Goal: Task Accomplishment & Management: Manage account settings

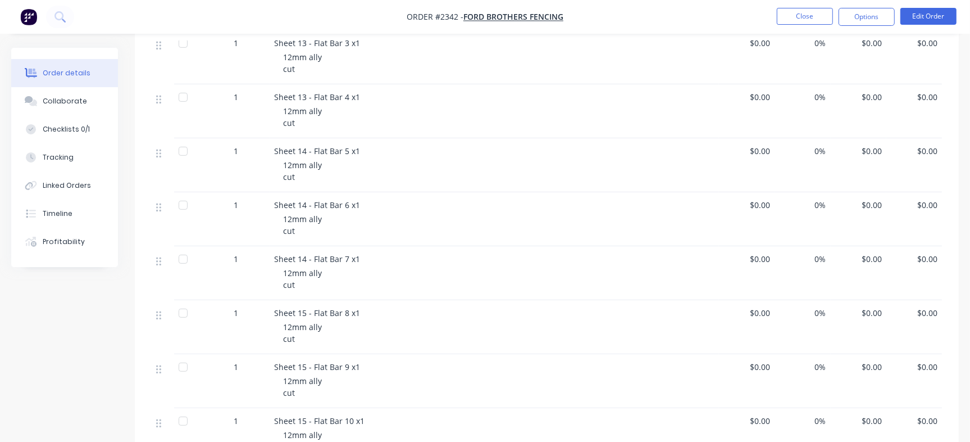
scroll to position [421, 0]
click at [63, 96] on div "Collaborate" at bounding box center [65, 101] width 44 height 10
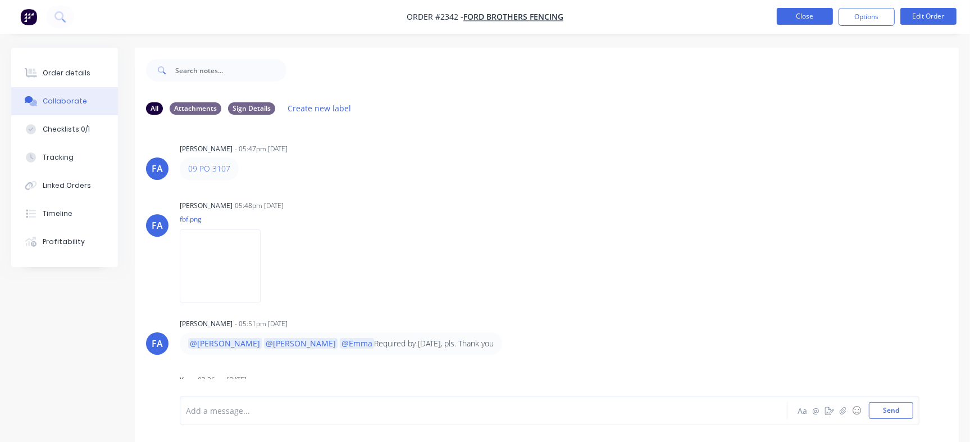
click at [779, 15] on button "Close" at bounding box center [805, 16] width 56 height 17
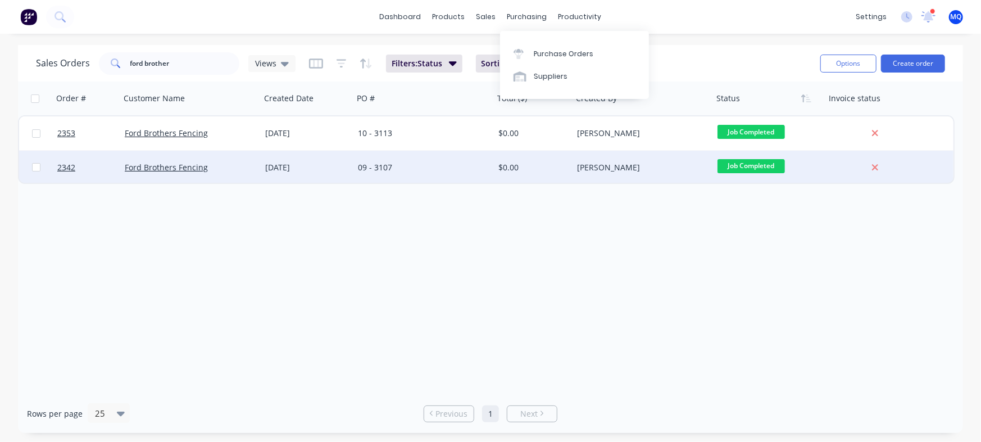
click at [452, 172] on div "09 - 3107" at bounding box center [420, 167] width 125 height 11
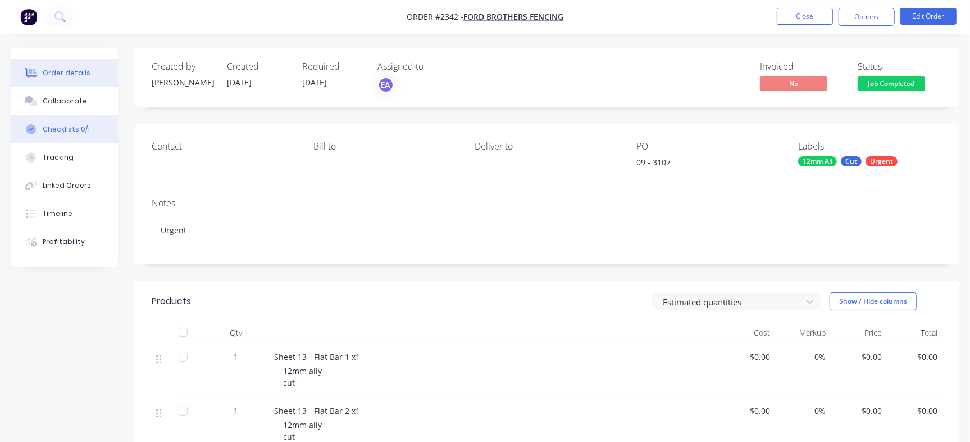
click at [60, 131] on div "Checklists 0/1" at bounding box center [66, 129] width 47 height 10
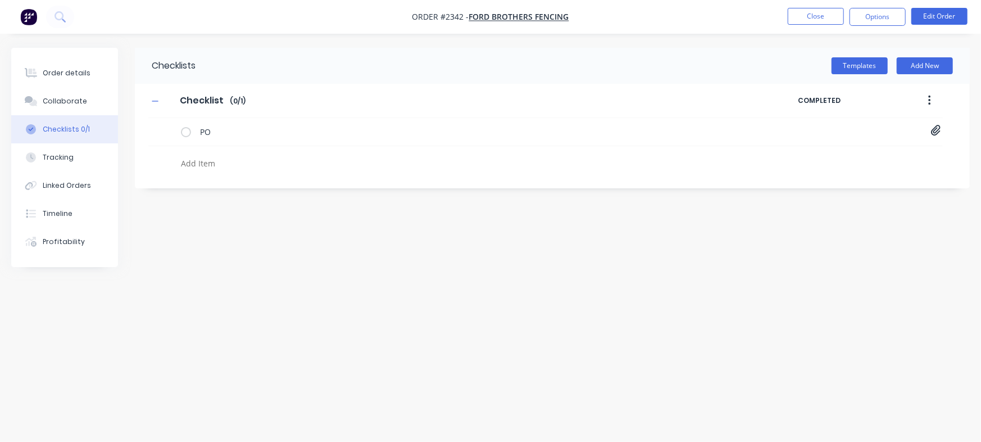
click at [252, 170] on textarea at bounding box center [431, 163] width 511 height 16
paste textarea "INV-3071"
type textarea "x"
type textarea "INV-3071"
type textarea "x"
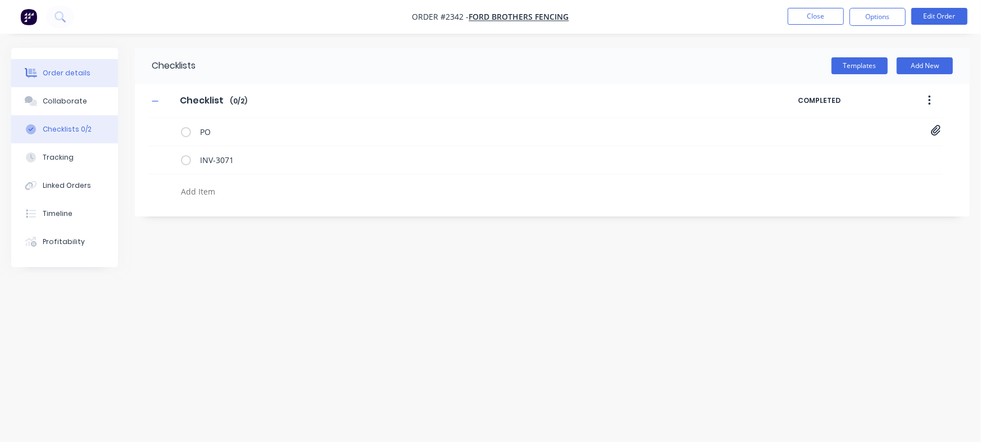
click at [61, 74] on div "Order details" at bounding box center [67, 73] width 48 height 10
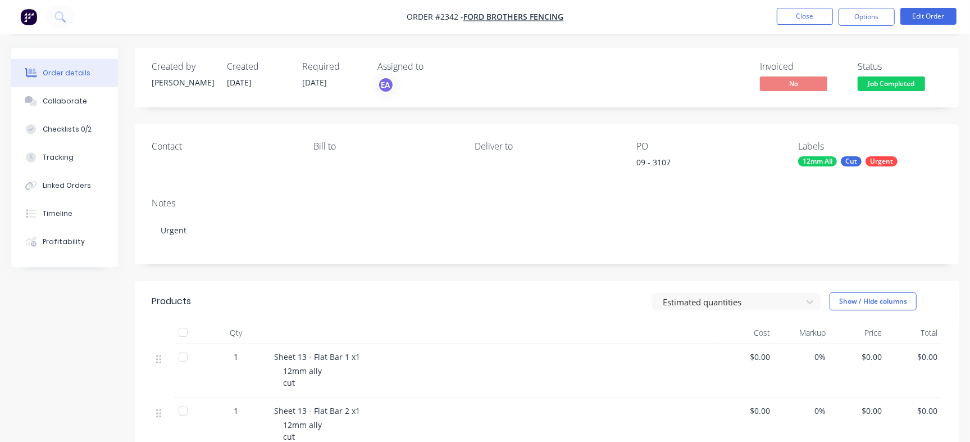
click at [904, 92] on button "Job Completed" at bounding box center [891, 84] width 67 height 17
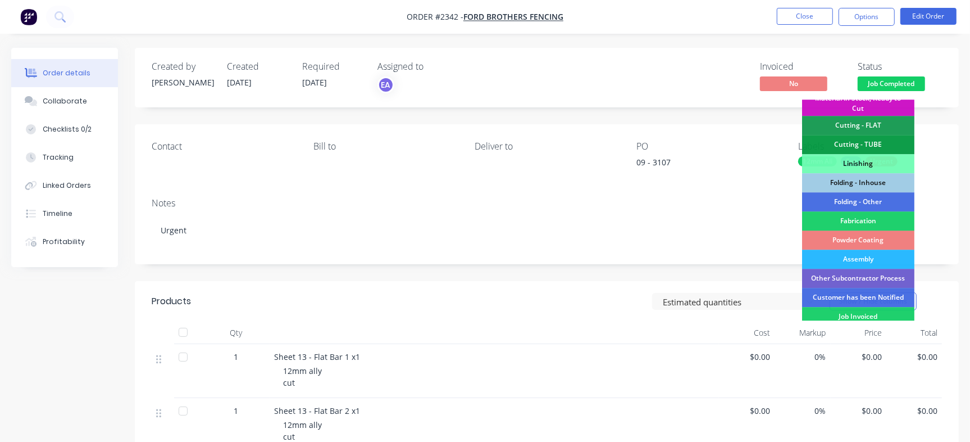
scroll to position [339, 0]
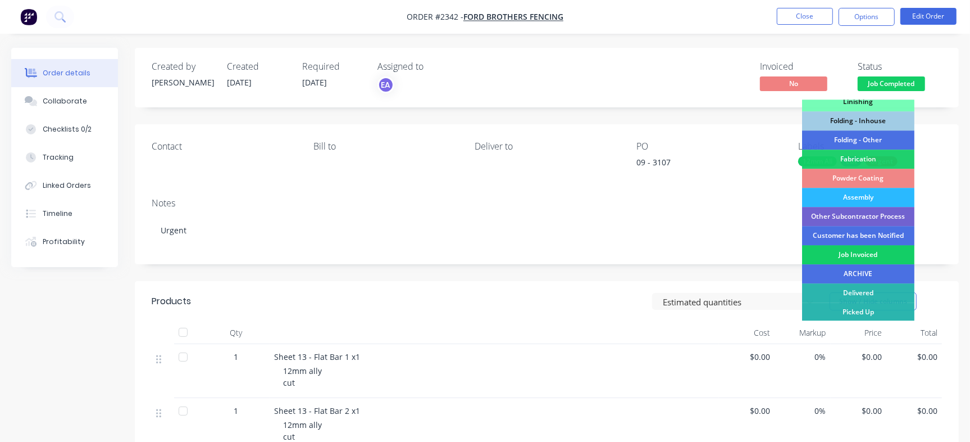
click at [860, 251] on div "Job Invoiced" at bounding box center [858, 254] width 112 height 19
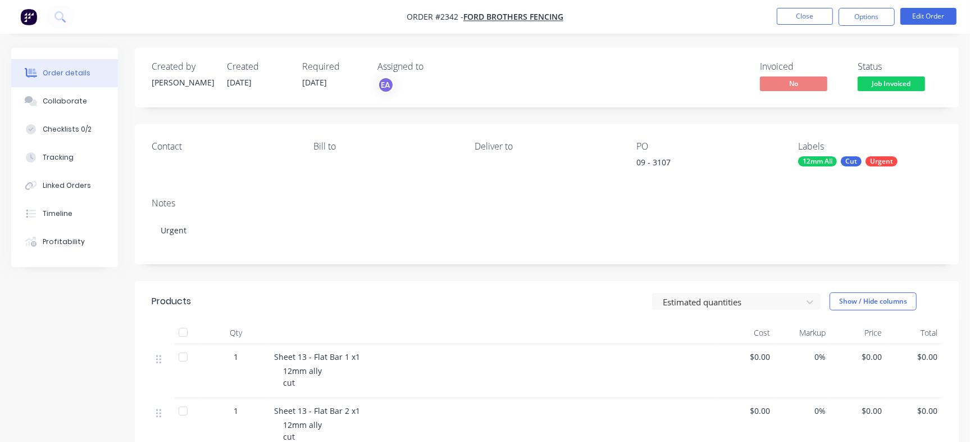
click at [802, 5] on nav "Order #2342 - Ford Brothers Fencing Close Options Edit Order" at bounding box center [485, 17] width 970 height 34
click at [802, 14] on button "Close" at bounding box center [805, 16] width 56 height 17
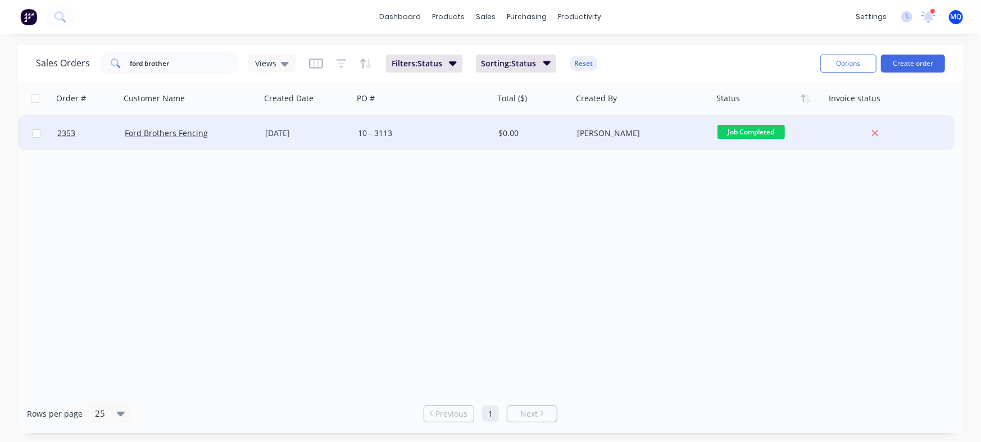
click at [370, 126] on div "10 - 3113" at bounding box center [423, 133] width 140 height 34
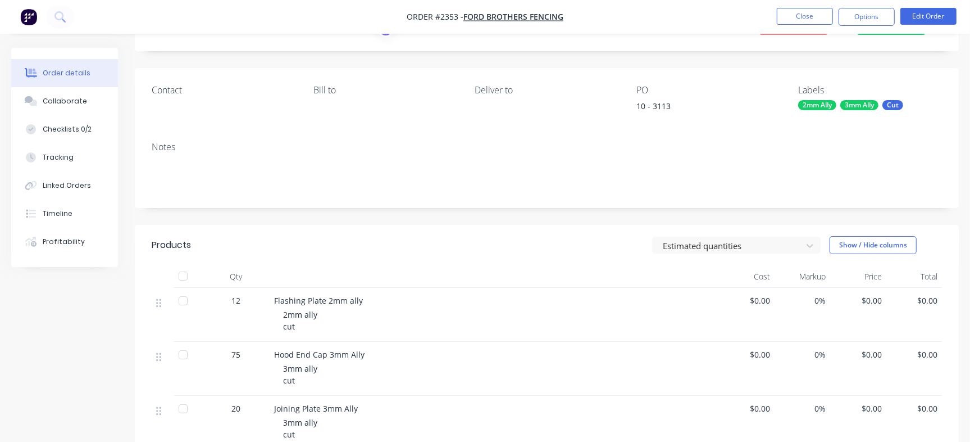
scroll to position [211, 0]
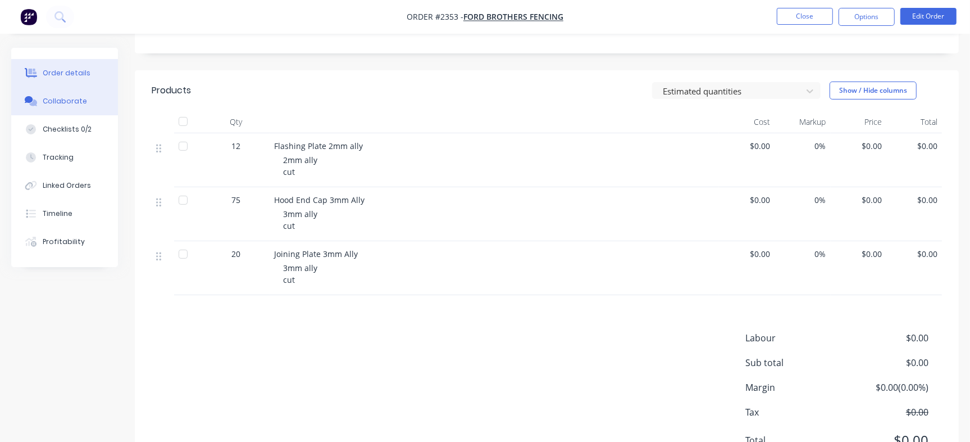
click at [87, 110] on button "Collaborate" at bounding box center [64, 101] width 107 height 28
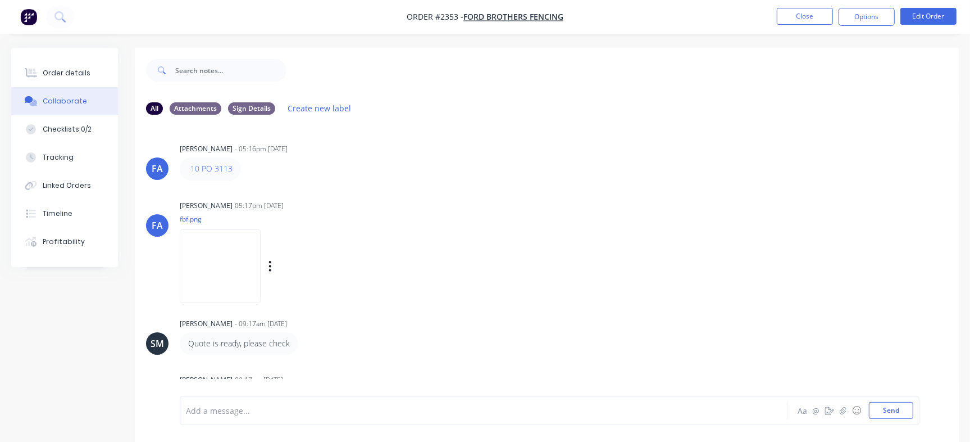
scroll to position [68, 0]
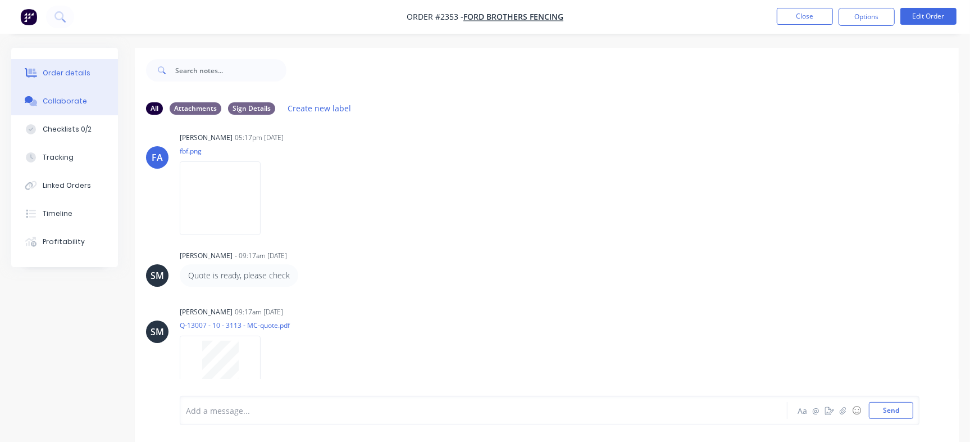
click at [62, 73] on div "Order details" at bounding box center [67, 73] width 48 height 10
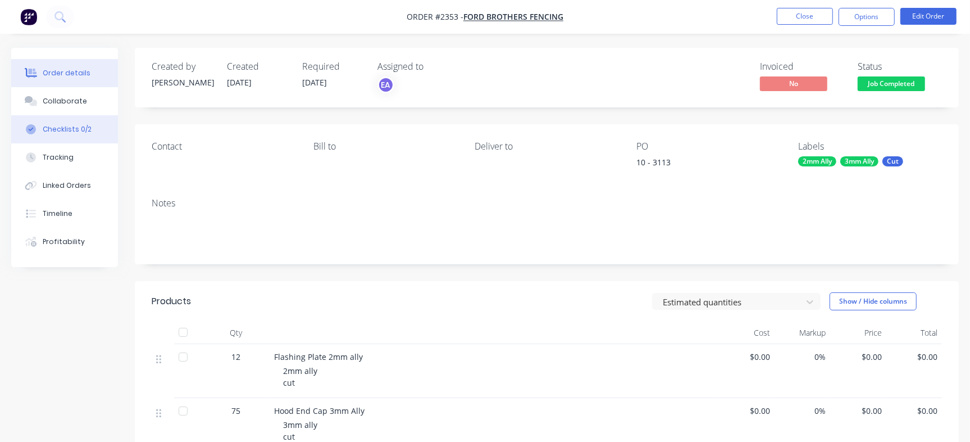
click at [77, 140] on button "Checklists 0/2" at bounding box center [64, 129] width 107 height 28
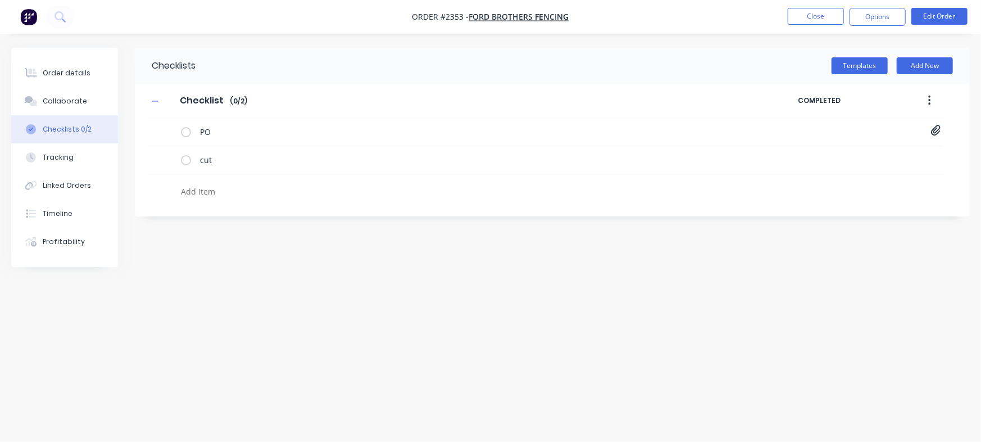
type textarea "x"
click at [212, 196] on textarea at bounding box center [431, 191] width 511 height 16
paste textarea "INV-3072"
type textarea "INV-3072"
type textarea "x"
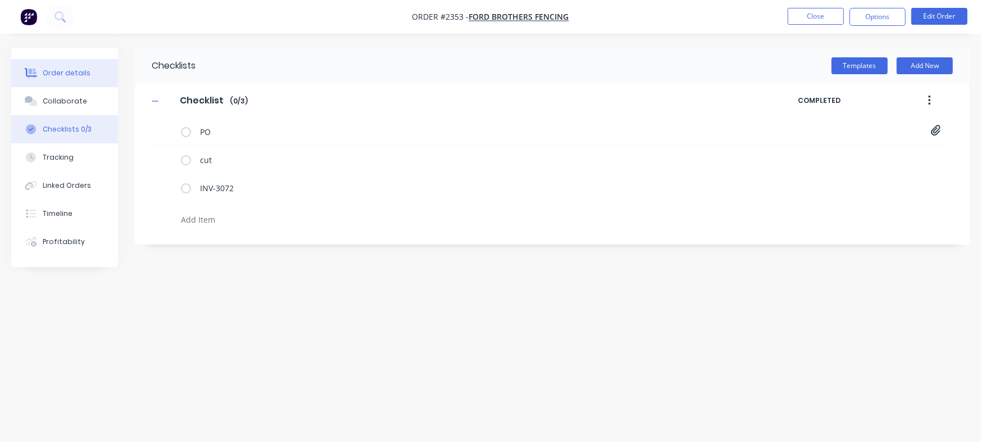
click at [86, 65] on button "Order details" at bounding box center [64, 73] width 107 height 28
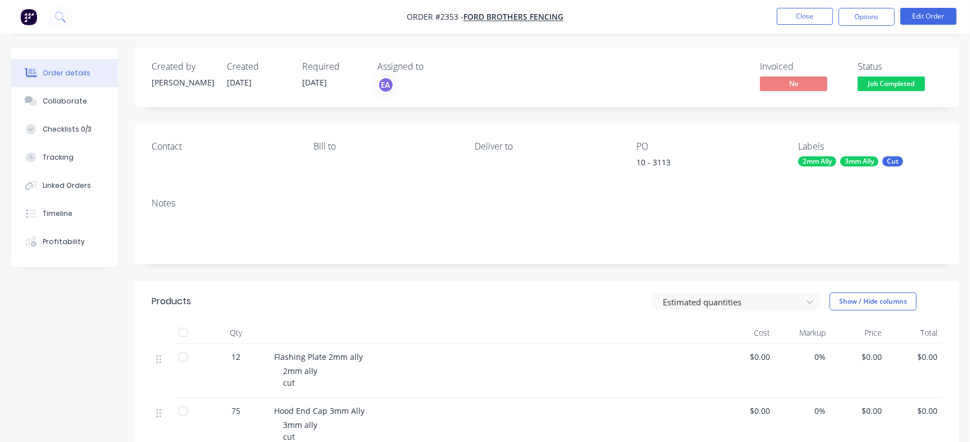
click at [662, 156] on div "10 - 3113" at bounding box center [706, 164] width 140 height 16
copy div "3113"
click at [103, 125] on button "Checklists 0/3" at bounding box center [64, 129] width 107 height 28
type textarea "x"
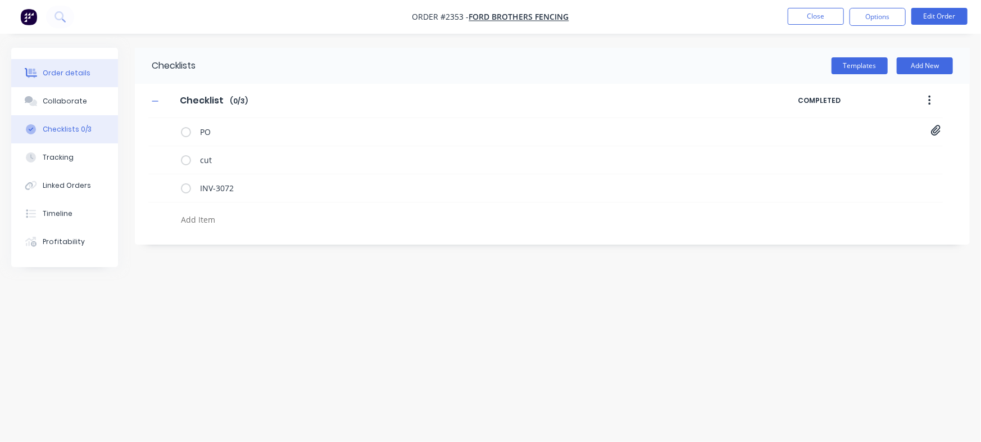
click at [87, 81] on button "Order details" at bounding box center [64, 73] width 107 height 28
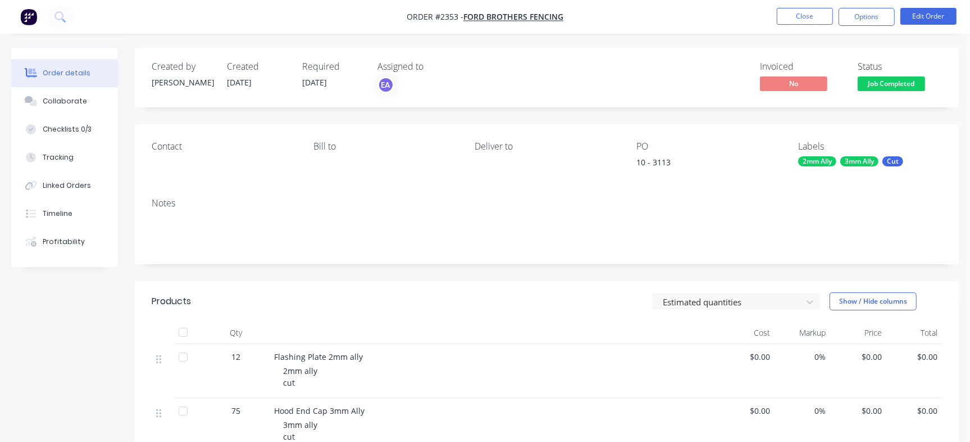
click at [899, 84] on span "Job Completed" at bounding box center [891, 83] width 67 height 14
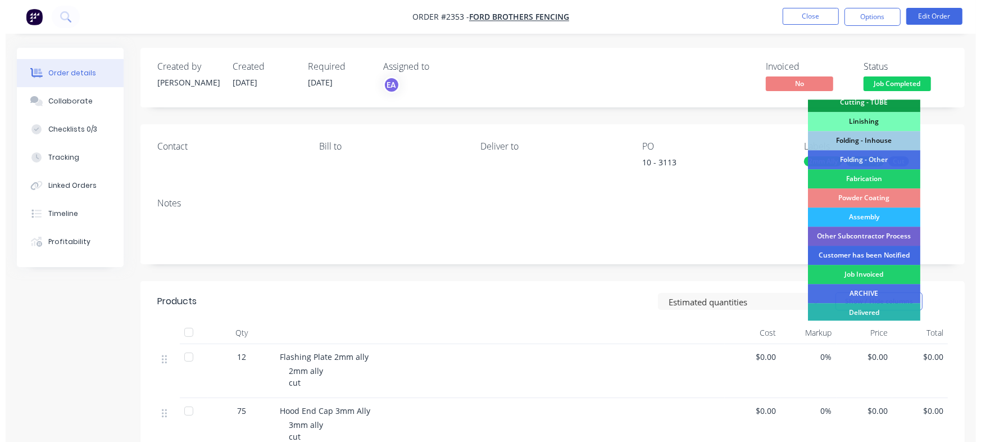
scroll to position [339, 0]
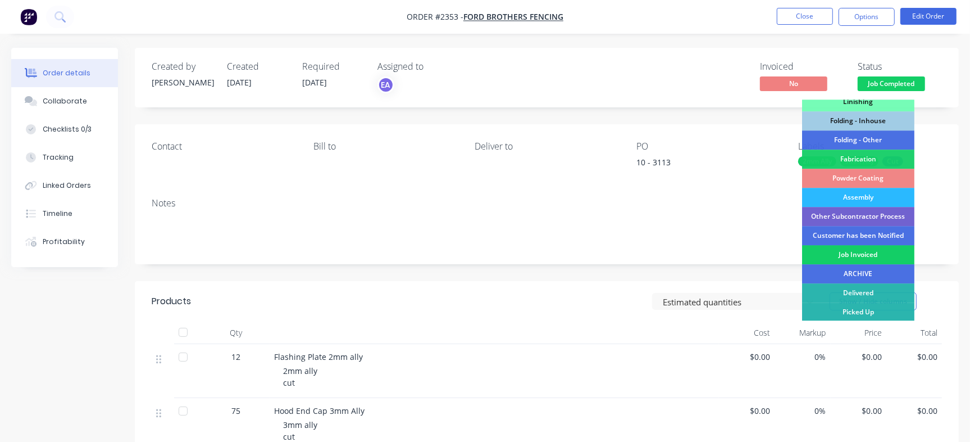
drag, startPoint x: 865, startPoint y: 256, endPoint x: 856, endPoint y: 251, distance: 11.1
click at [865, 256] on div "Job Invoiced" at bounding box center [858, 254] width 112 height 19
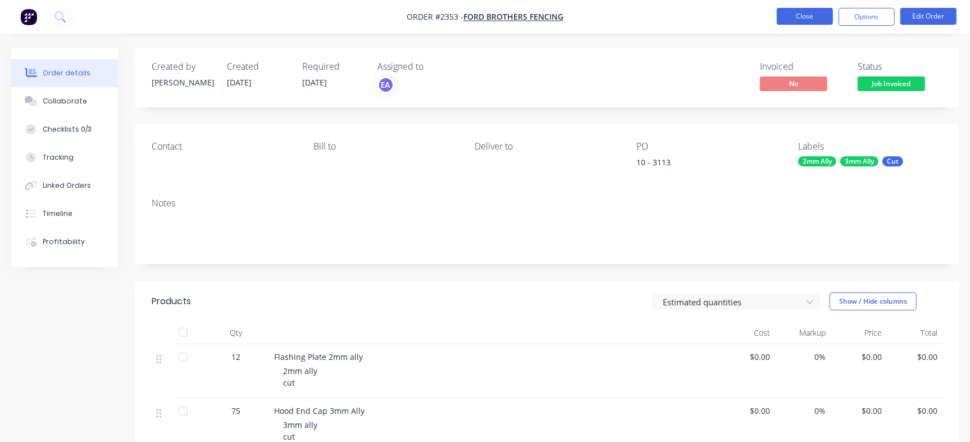
click at [797, 9] on button "Close" at bounding box center [805, 16] width 56 height 17
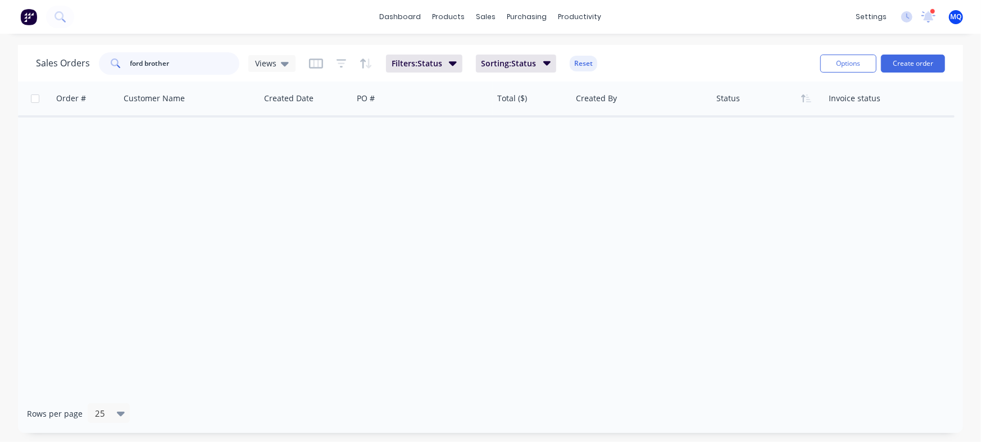
drag, startPoint x: 180, startPoint y: 73, endPoint x: 41, endPoint y: 79, distance: 139.4
click at [41, 79] on div "Sales Orders ford brother Views Filters: Status Sorting: Status Reset Options C…" at bounding box center [490, 63] width 945 height 37
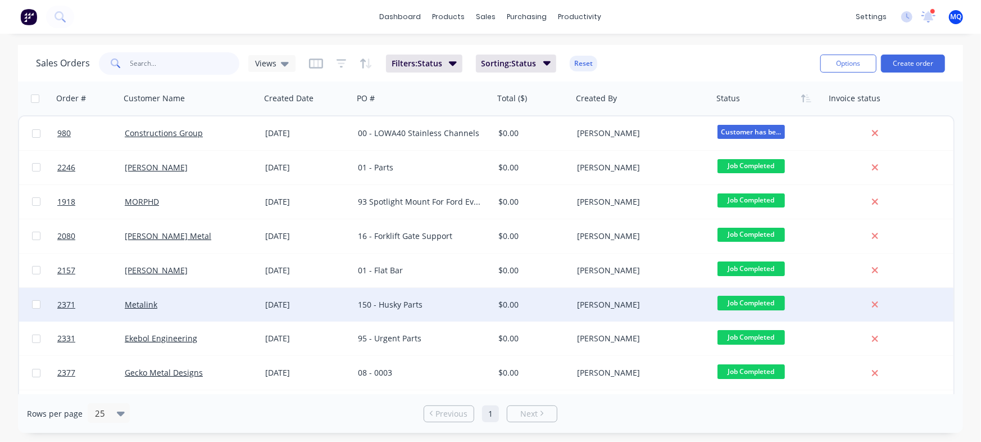
scroll to position [70, 0]
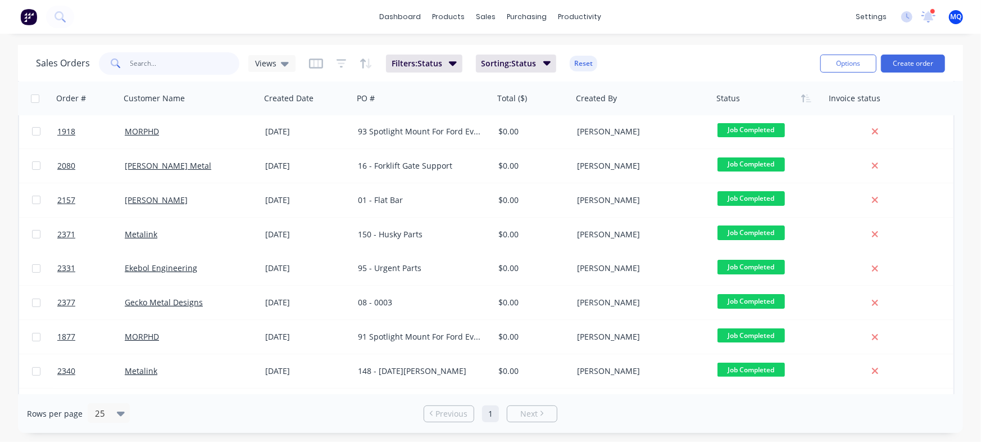
click at [170, 66] on input "text" at bounding box center [185, 63] width 110 height 22
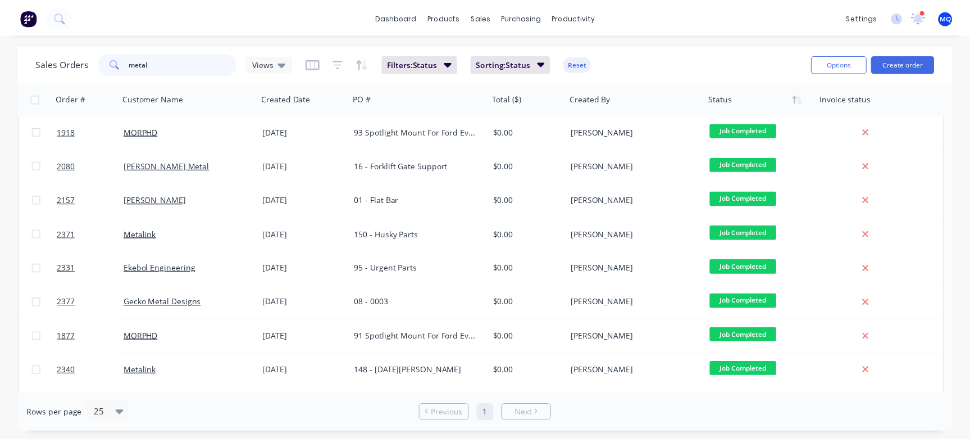
scroll to position [0, 0]
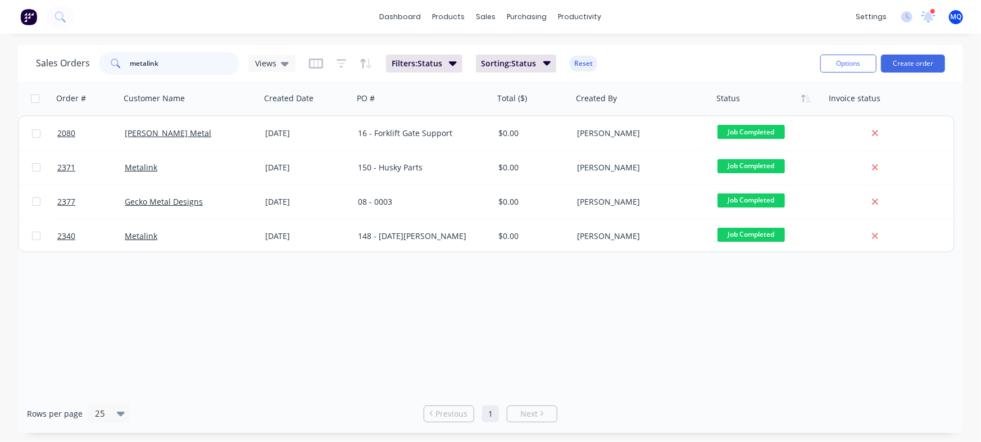
type input "metalink"
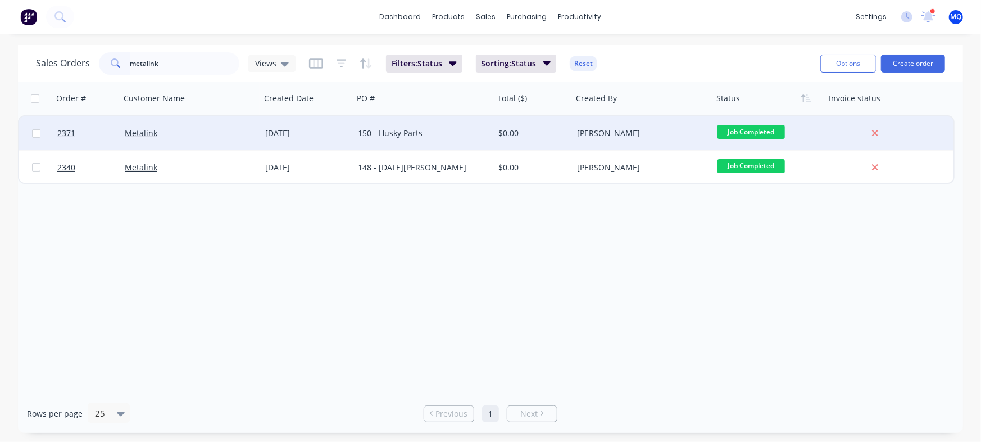
click at [399, 133] on div "150 - Husky Parts" at bounding box center [420, 133] width 125 height 11
